Goal: Task Accomplishment & Management: Complete application form

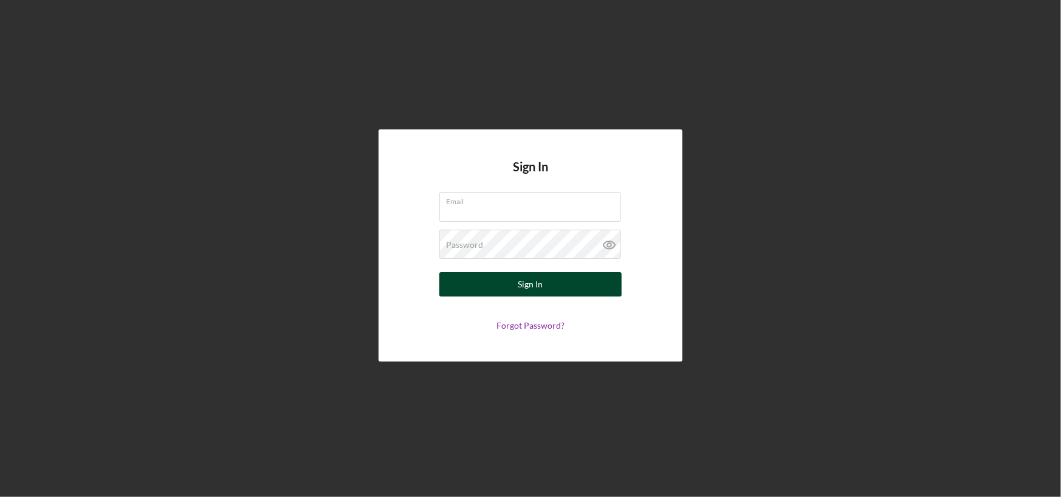
type input "[PERSON_NAME][EMAIL_ADDRESS][DOMAIN_NAME]"
click at [547, 279] on button "Sign In" at bounding box center [530, 284] width 182 height 24
